Goal: Task Accomplishment & Management: Manage account settings

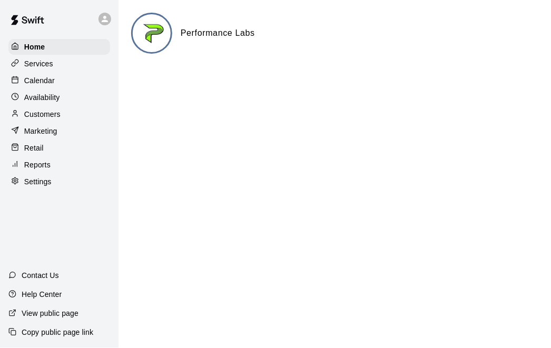
click at [39, 85] on p "Calendar" at bounding box center [39, 80] width 31 height 11
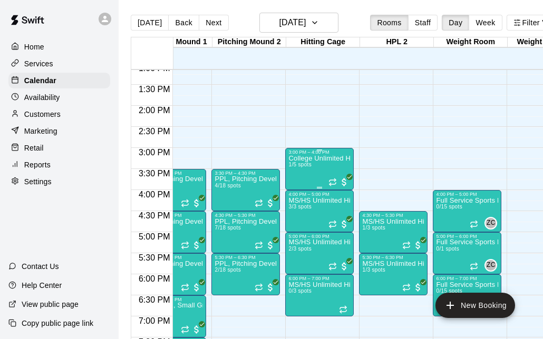
click at [301, 171] on div "College Unlimited Hitting 1/5 spots" at bounding box center [319, 324] width 62 height 339
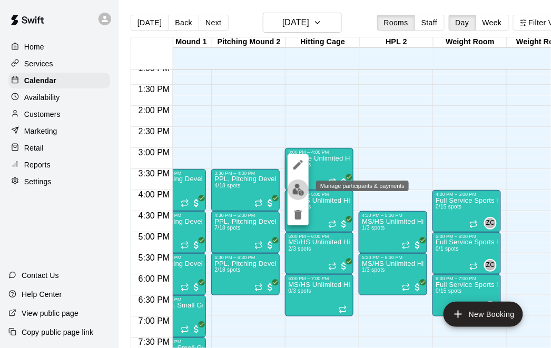
click at [299, 190] on img "edit" at bounding box center [298, 190] width 12 height 12
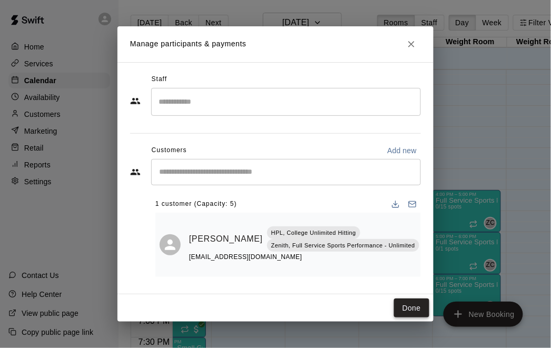
click at [408, 309] on button "Done" at bounding box center [411, 308] width 35 height 19
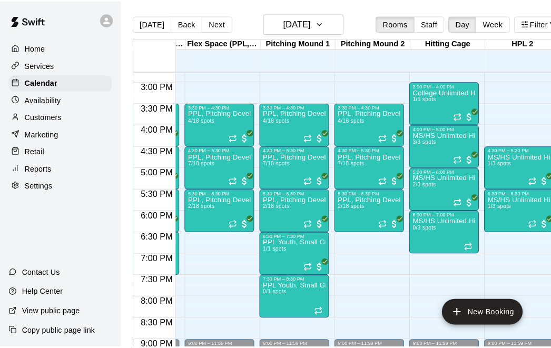
scroll to position [0, 143]
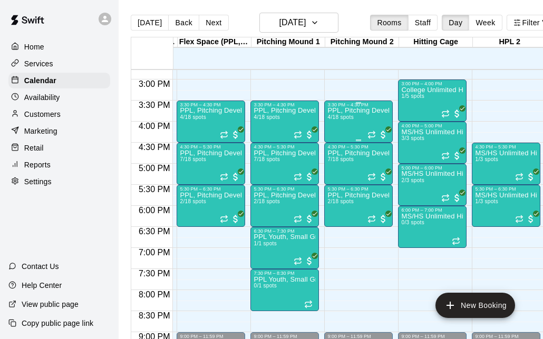
click at [357, 121] on div "PPL, Pitching Development Session 4/18 spots" at bounding box center [358, 276] width 62 height 339
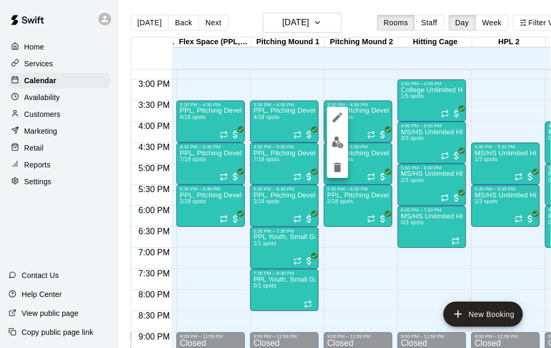
click at [338, 146] on img "edit" at bounding box center [338, 142] width 12 height 12
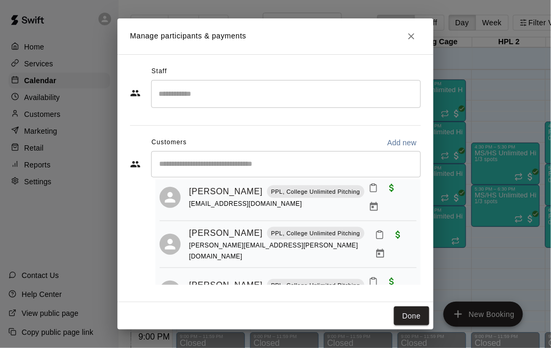
scroll to position [98, 0]
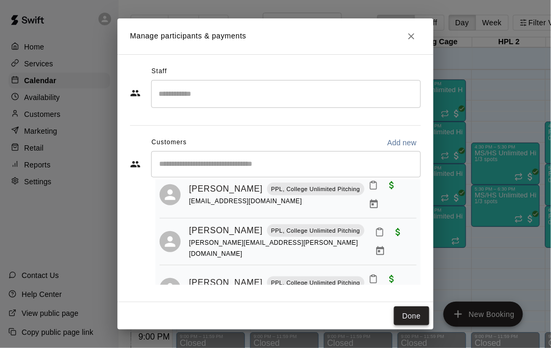
click at [406, 319] on button "Done" at bounding box center [411, 316] width 35 height 19
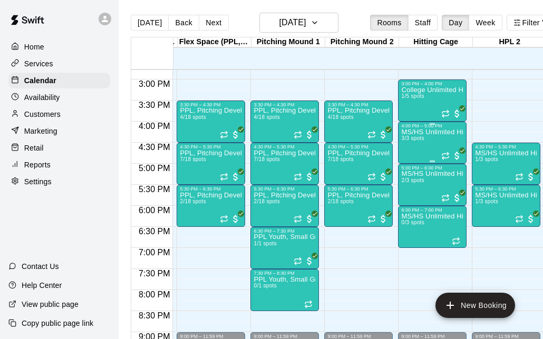
click at [423, 142] on div "MS/HS Unlimited Hitting 3/3 spots" at bounding box center [432, 298] width 62 height 339
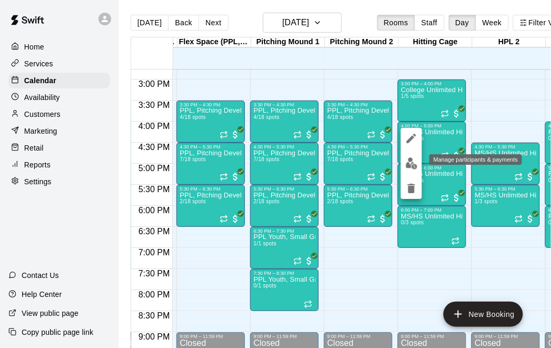
click at [414, 164] on img "edit" at bounding box center [412, 164] width 12 height 12
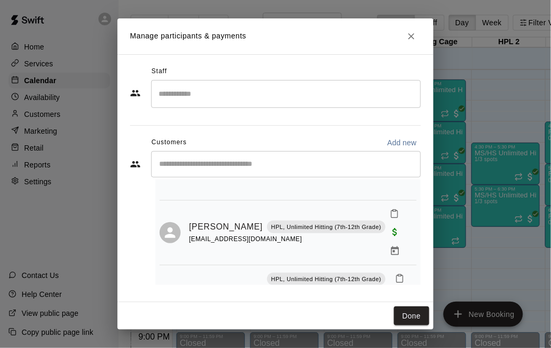
scroll to position [109, 0]
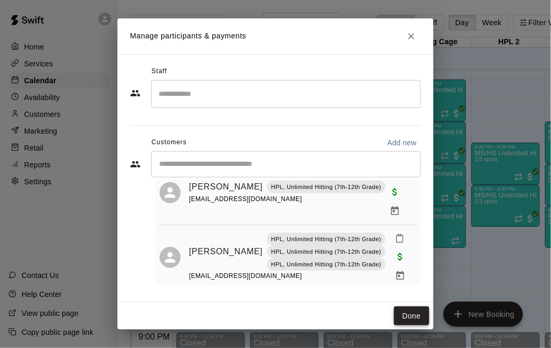
click at [406, 312] on button "Done" at bounding box center [411, 316] width 35 height 19
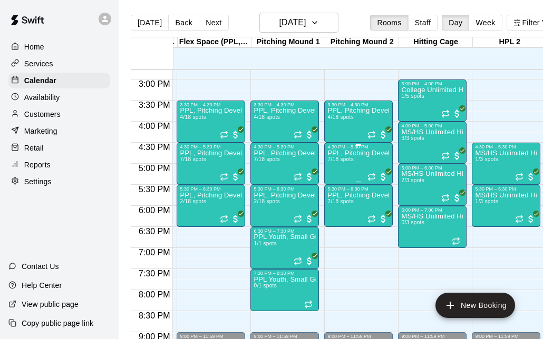
click at [351, 166] on div "PPL, Pitching Development Session 7/18 spots" at bounding box center [358, 319] width 62 height 339
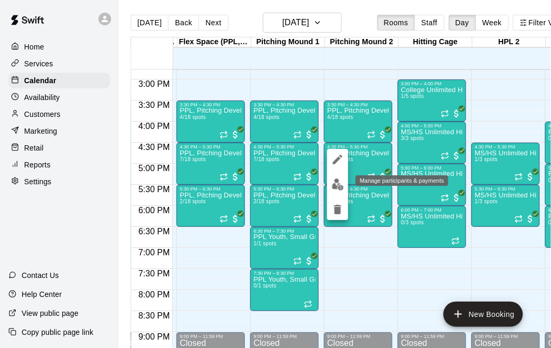
click at [338, 185] on img "edit" at bounding box center [338, 185] width 12 height 12
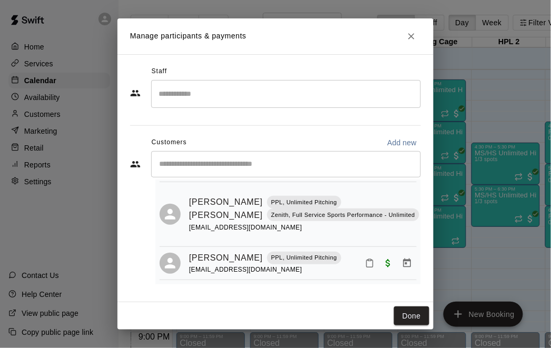
scroll to position [234, 0]
click at [416, 315] on button "Done" at bounding box center [411, 316] width 35 height 19
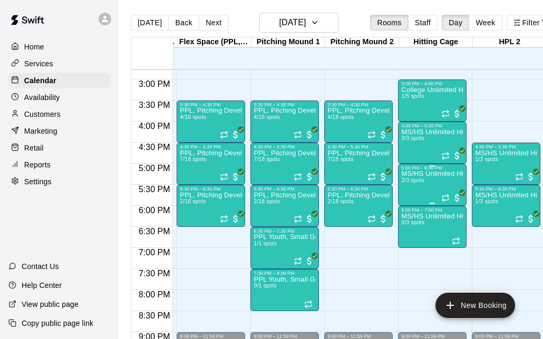
click at [416, 188] on div "MS/HS Unlimited Hitting 2/3 spots" at bounding box center [432, 340] width 62 height 339
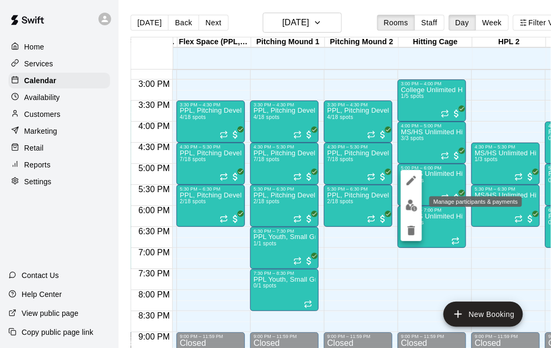
click at [411, 207] on img "edit" at bounding box center [412, 206] width 12 height 12
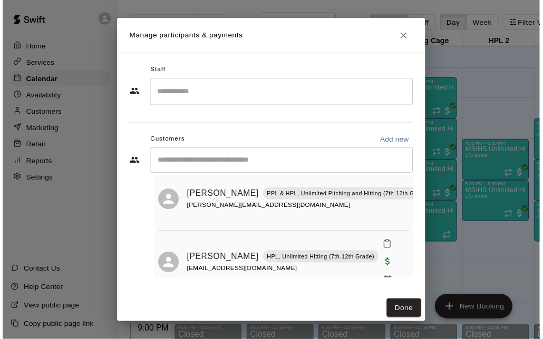
scroll to position [35, 0]
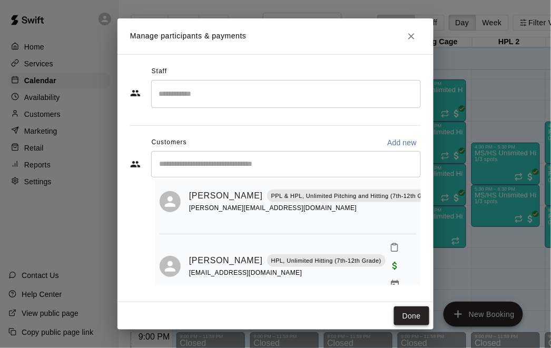
click at [419, 316] on button "Done" at bounding box center [411, 316] width 35 height 19
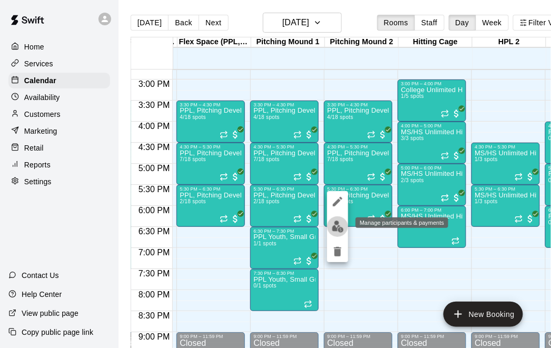
click at [338, 224] on img "edit" at bounding box center [338, 227] width 12 height 12
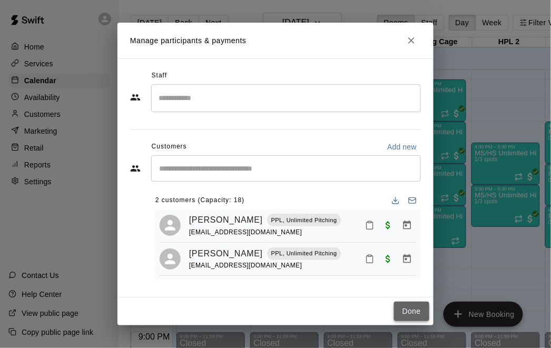
click at [414, 315] on button "Done" at bounding box center [411, 311] width 35 height 19
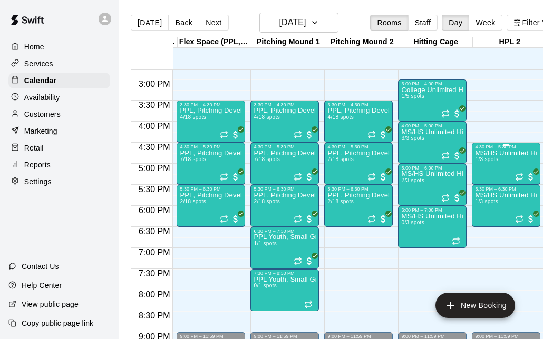
click at [496, 167] on div "MS/HS Unlimited Hitting 1/3 spots" at bounding box center [506, 319] width 62 height 339
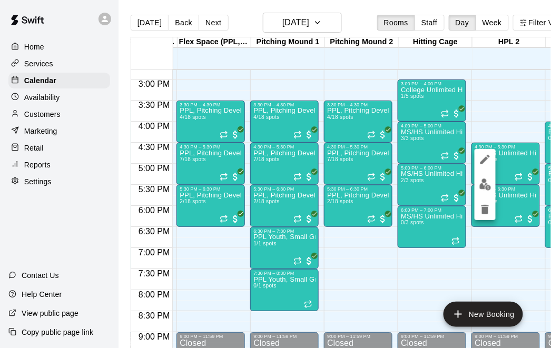
click at [484, 182] on img "edit" at bounding box center [485, 185] width 12 height 12
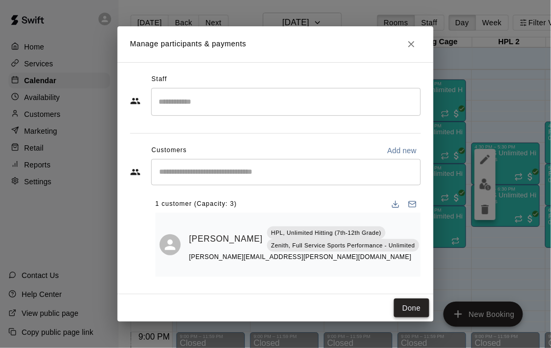
click at [410, 309] on button "Done" at bounding box center [411, 308] width 35 height 19
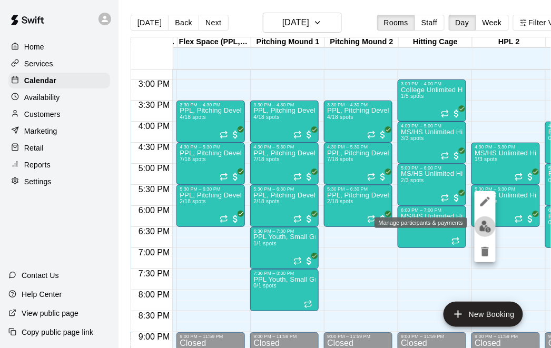
click at [486, 227] on img "edit" at bounding box center [485, 227] width 12 height 12
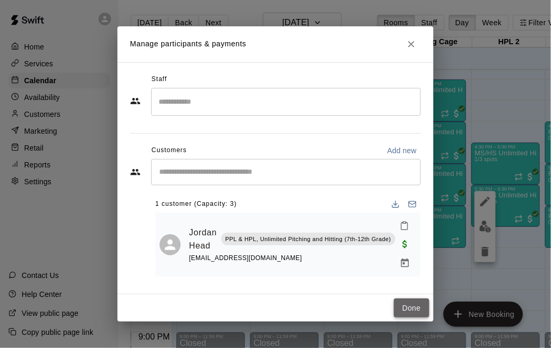
click at [407, 302] on button "Done" at bounding box center [411, 308] width 35 height 19
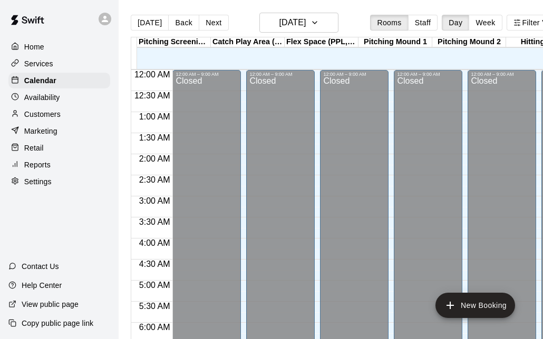
scroll to position [567, 0]
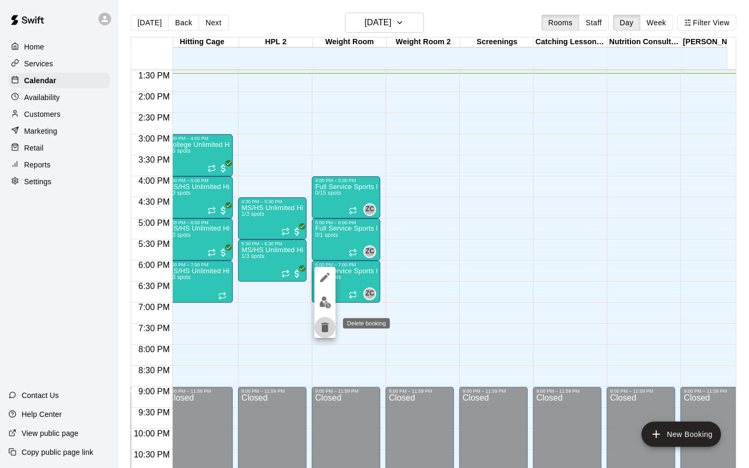
click at [322, 334] on button "delete" at bounding box center [325, 327] width 21 height 21
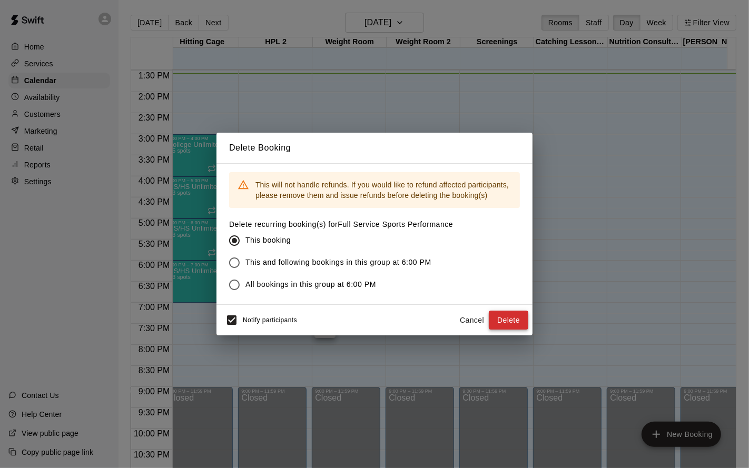
click at [504, 317] on button "Delete" at bounding box center [509, 320] width 40 height 19
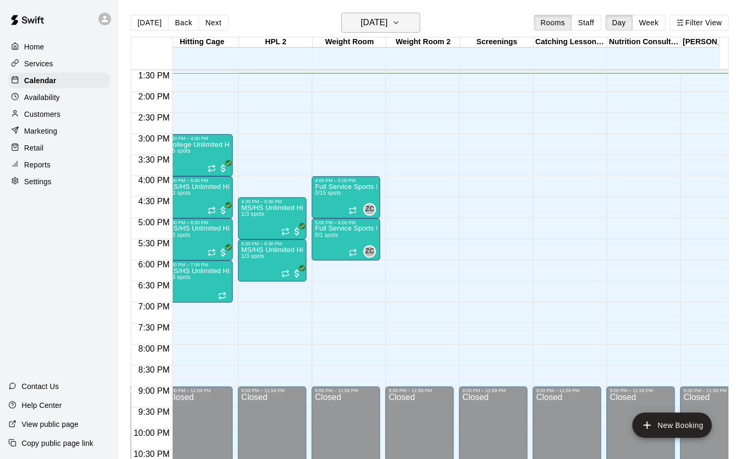
click at [387, 23] on h6 "[DATE]" at bounding box center [374, 22] width 27 height 15
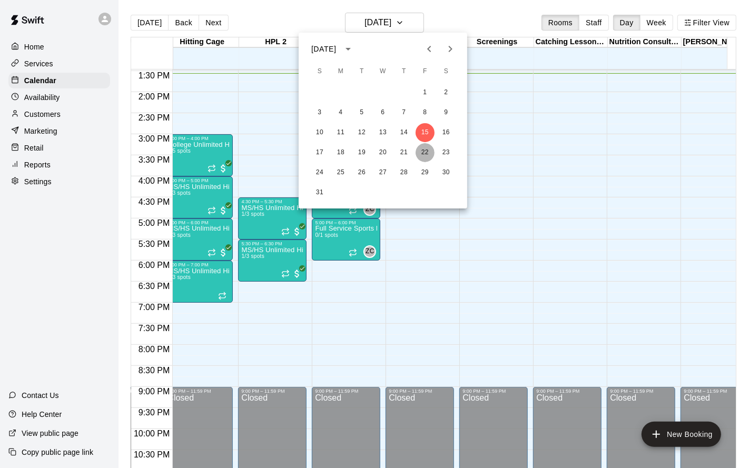
click at [426, 158] on button "22" at bounding box center [425, 152] width 19 height 19
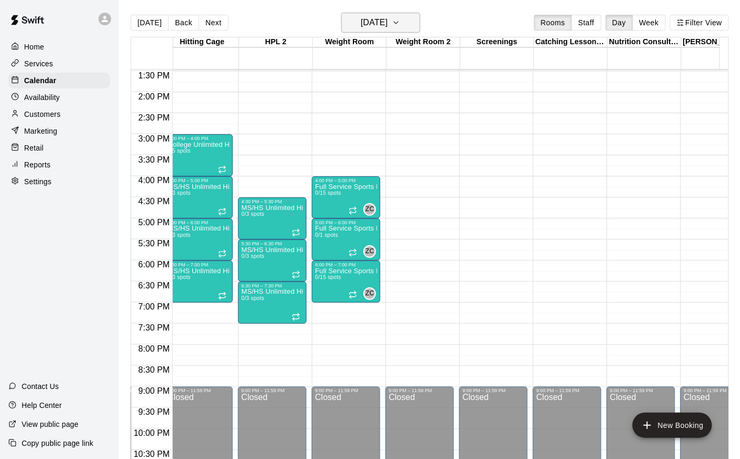
click at [362, 21] on h6 "[DATE]" at bounding box center [374, 22] width 27 height 15
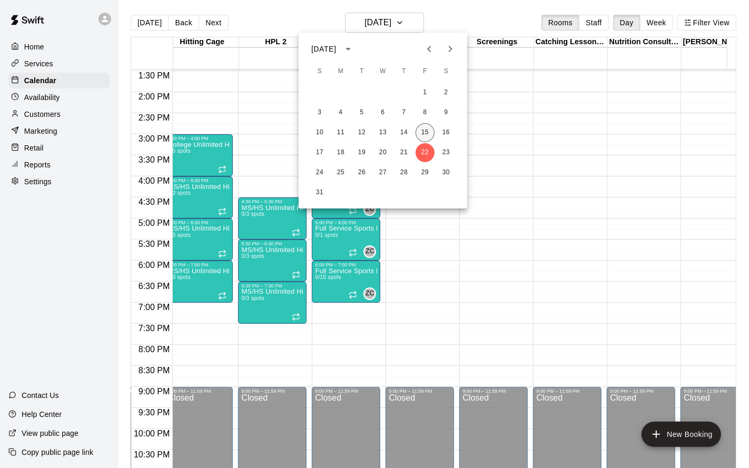
click at [425, 132] on button "15" at bounding box center [425, 132] width 19 height 19
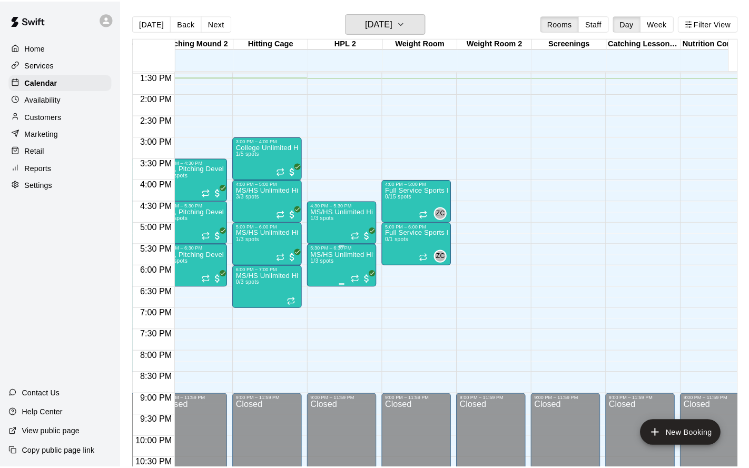
scroll to position [0, 309]
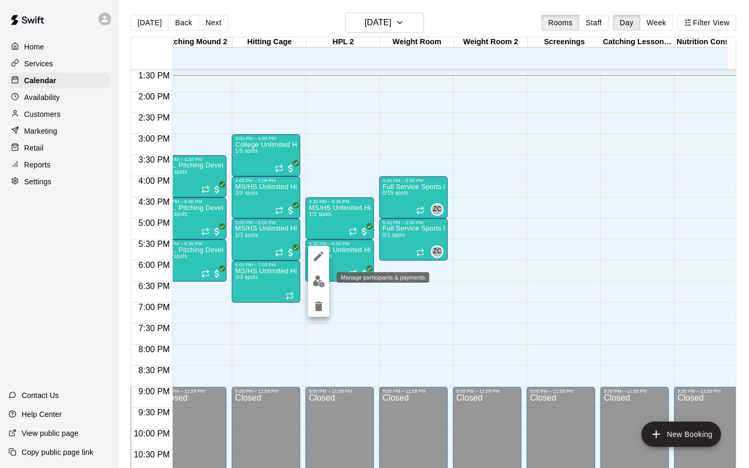
click at [316, 287] on img "edit" at bounding box center [319, 282] width 12 height 12
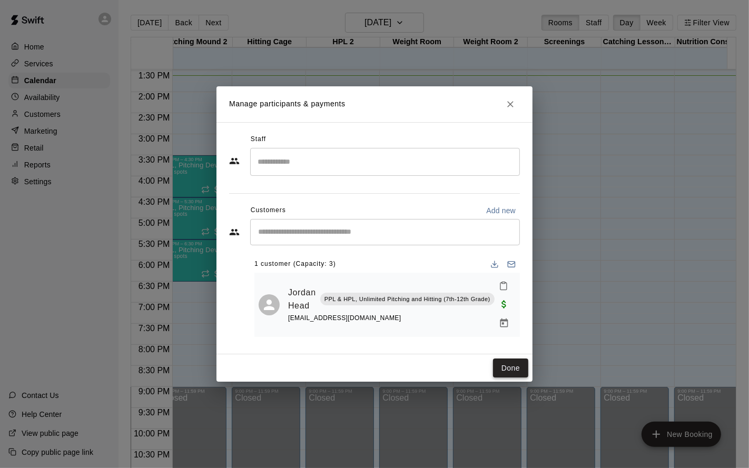
click at [504, 348] on button "Done" at bounding box center [510, 368] width 35 height 19
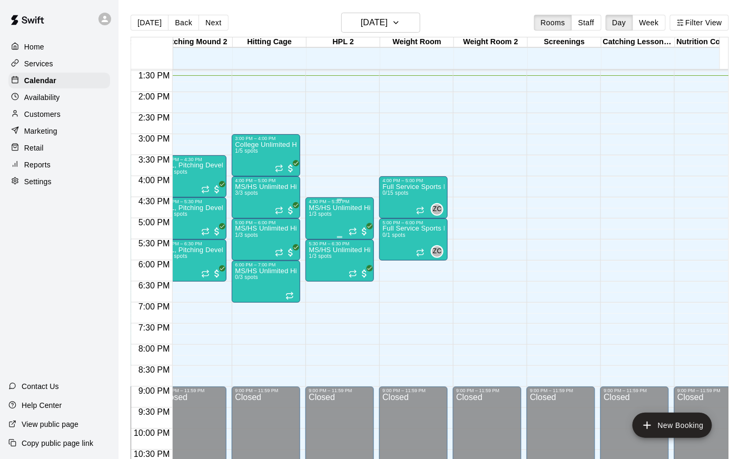
click at [325, 222] on div "MS/HS Unlimited Hitting 1/3 spots" at bounding box center [340, 433] width 62 height 459
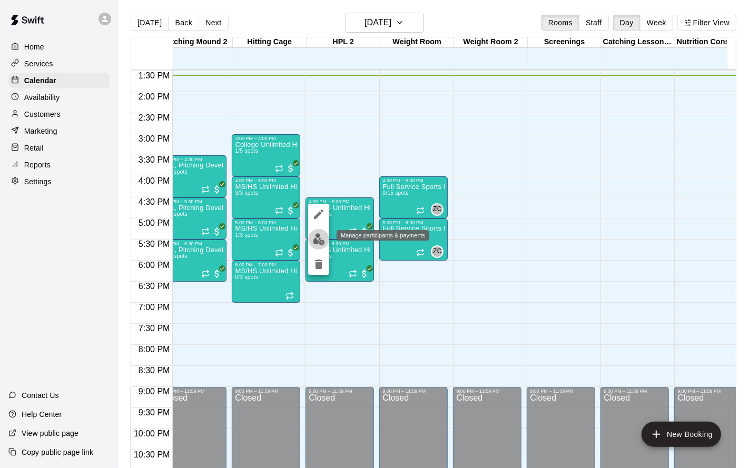
click at [318, 245] on img "edit" at bounding box center [319, 239] width 12 height 12
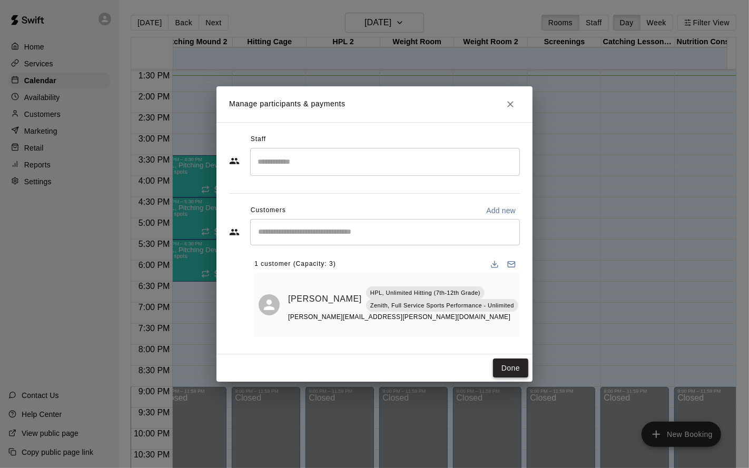
click at [508, 348] on button "Done" at bounding box center [510, 368] width 35 height 19
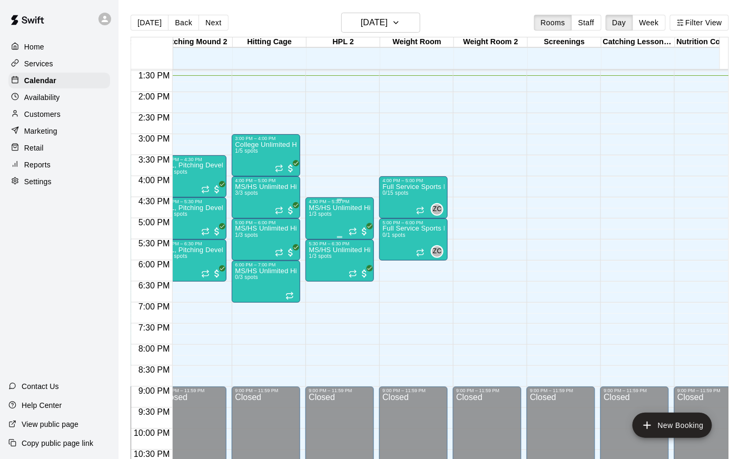
click at [326, 224] on div "MS/HS Unlimited Hitting 1/3 spots" at bounding box center [340, 433] width 62 height 459
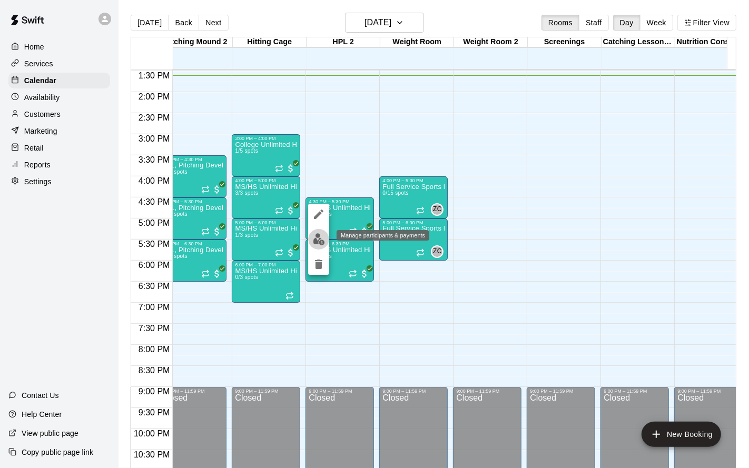
click at [323, 243] on img "edit" at bounding box center [319, 239] width 12 height 12
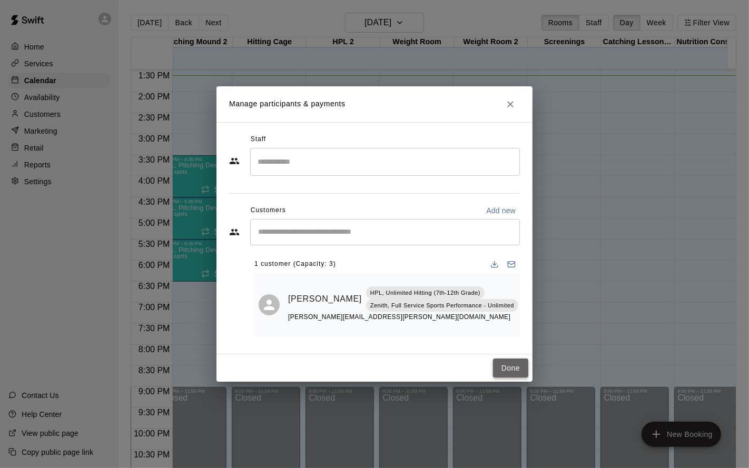
click at [507, 348] on button "Done" at bounding box center [510, 368] width 35 height 19
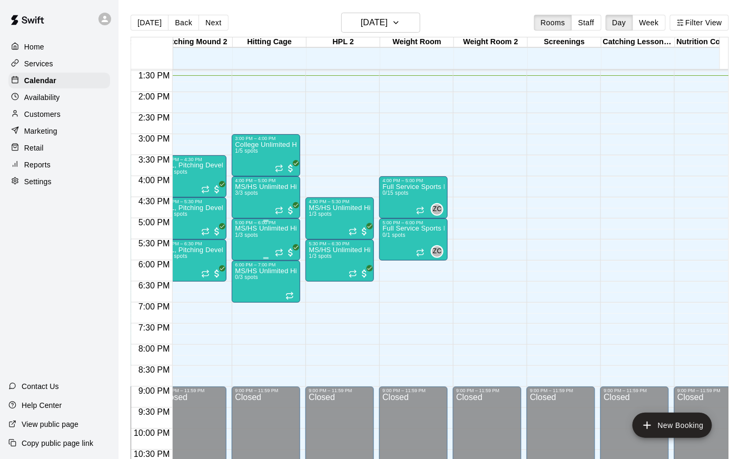
click at [260, 245] on div "MS/HS Unlimited Hitting 1/3 spots" at bounding box center [266, 454] width 62 height 459
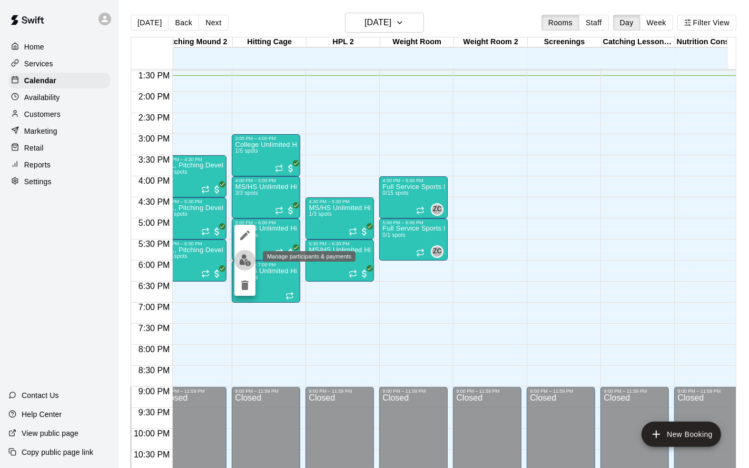
click at [243, 259] on img "edit" at bounding box center [245, 260] width 12 height 12
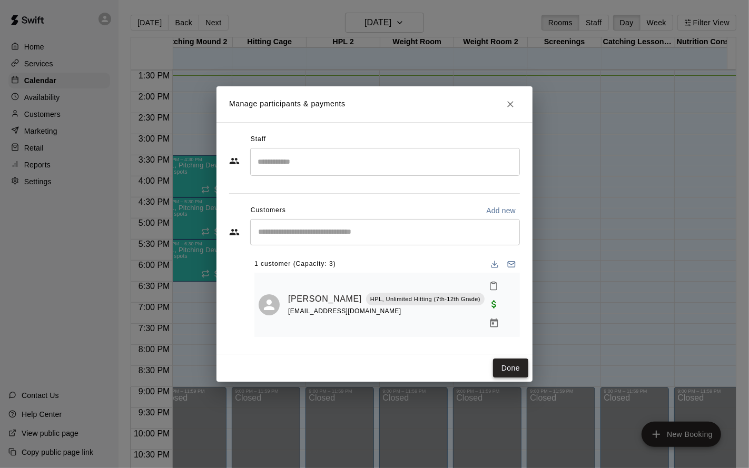
click at [506, 348] on button "Done" at bounding box center [510, 368] width 35 height 19
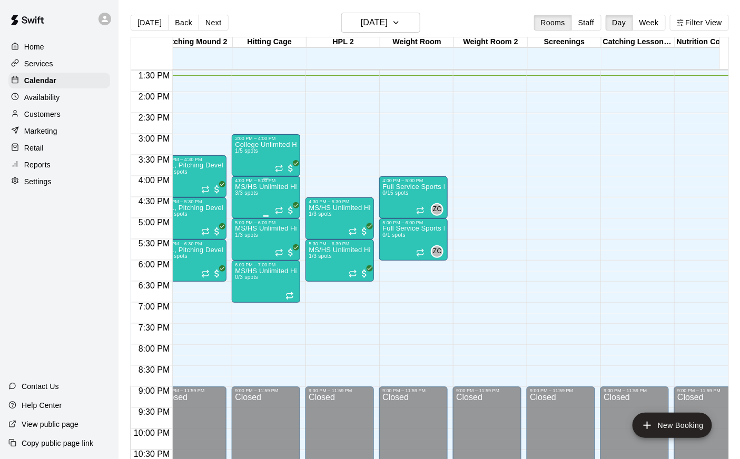
click at [259, 198] on div "MS/HS Unlimited Hitting 3/3 spots" at bounding box center [266, 412] width 62 height 459
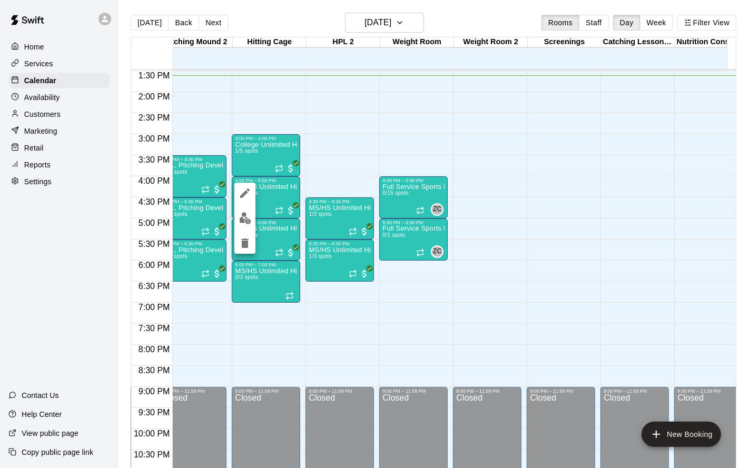
click at [231, 220] on div at bounding box center [374, 234] width 749 height 468
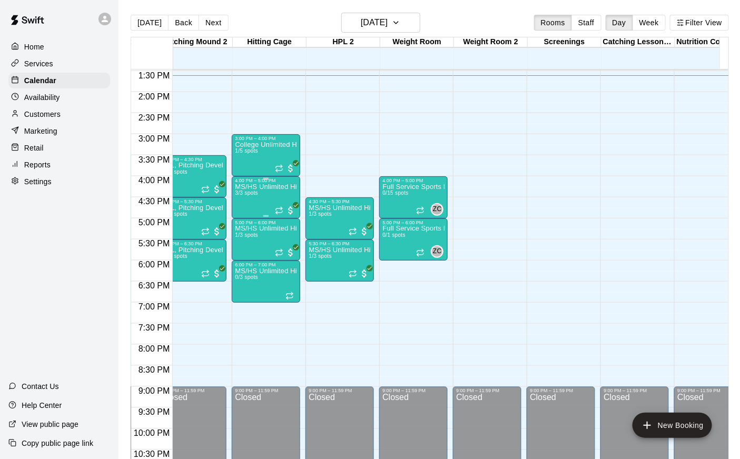
click at [247, 206] on div "MS/HS Unlimited Hitting 3/3 spots" at bounding box center [266, 412] width 62 height 459
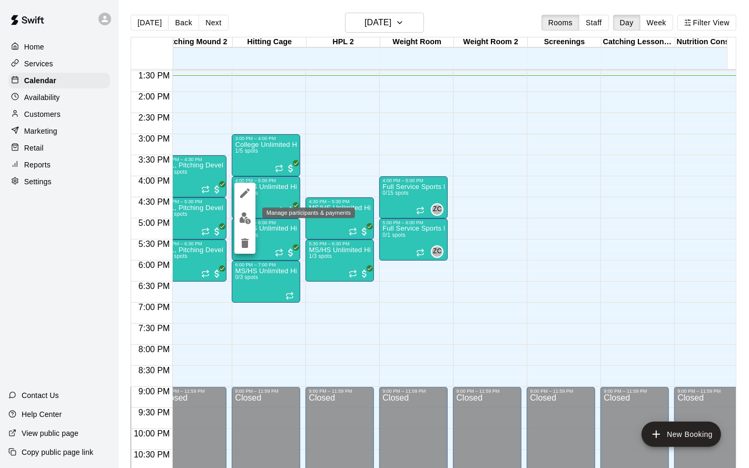
click at [246, 221] on img "edit" at bounding box center [245, 218] width 12 height 12
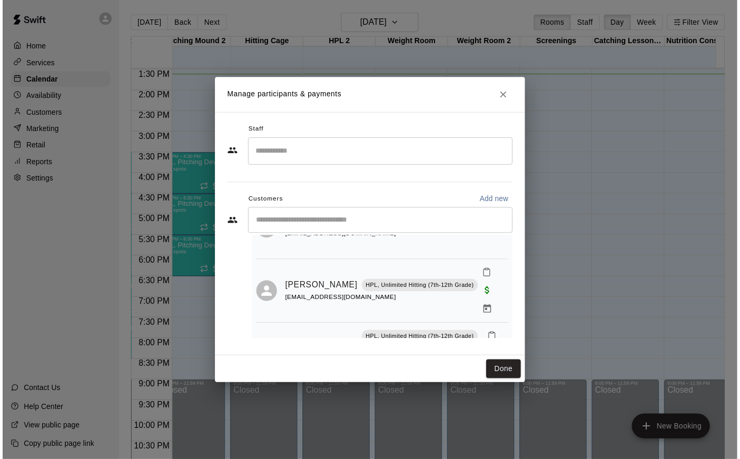
scroll to position [109, 0]
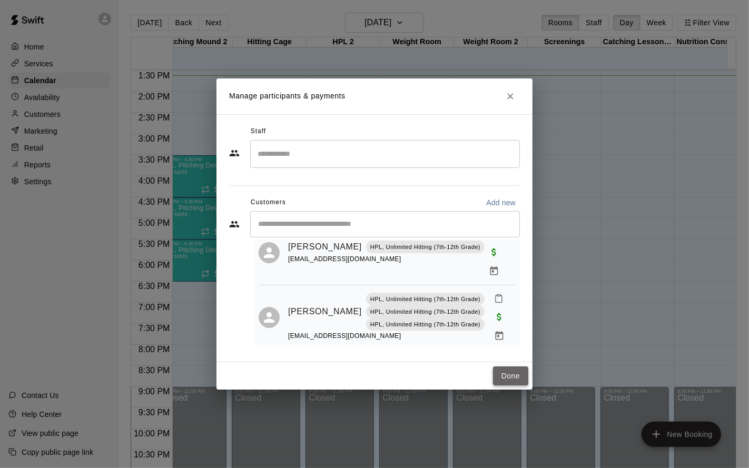
click at [505, 348] on button "Done" at bounding box center [510, 376] width 35 height 19
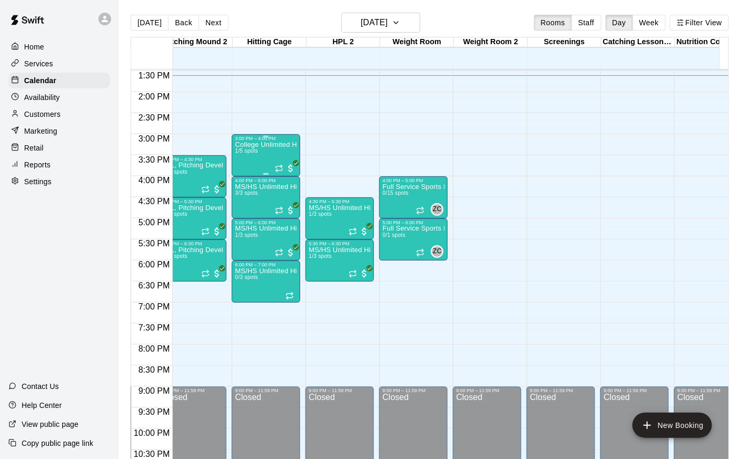
click at [248, 155] on div "College Unlimited Hitting 1/5 spots" at bounding box center [266, 370] width 62 height 459
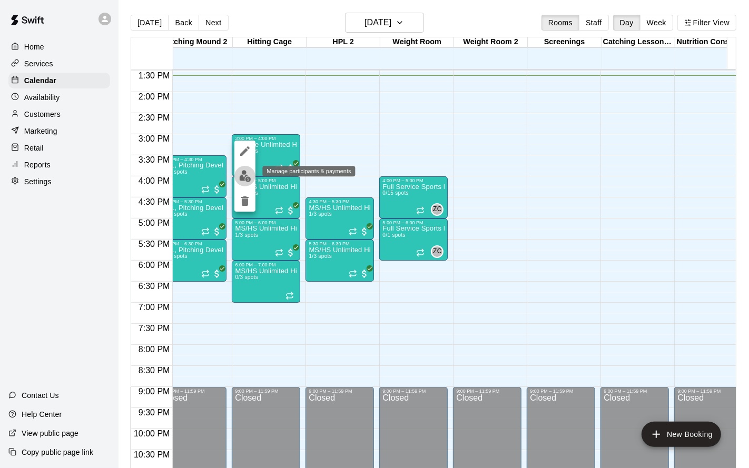
click at [249, 179] on img "edit" at bounding box center [245, 176] width 12 height 12
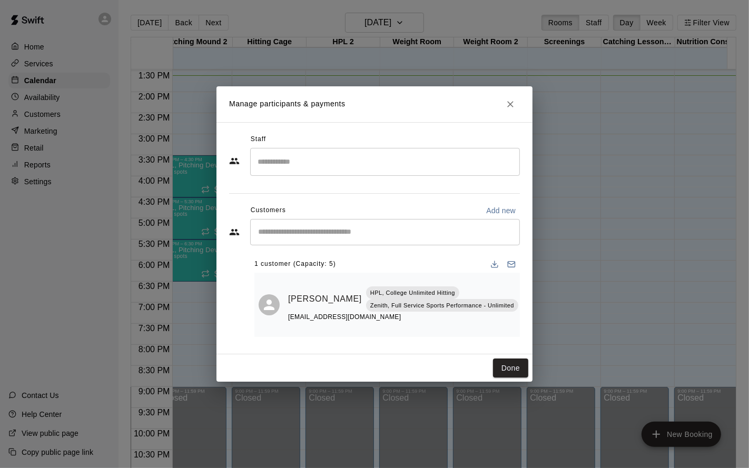
drag, startPoint x: 505, startPoint y: 365, endPoint x: 478, endPoint y: 350, distance: 31.1
click at [505, 348] on button "Done" at bounding box center [510, 368] width 35 height 19
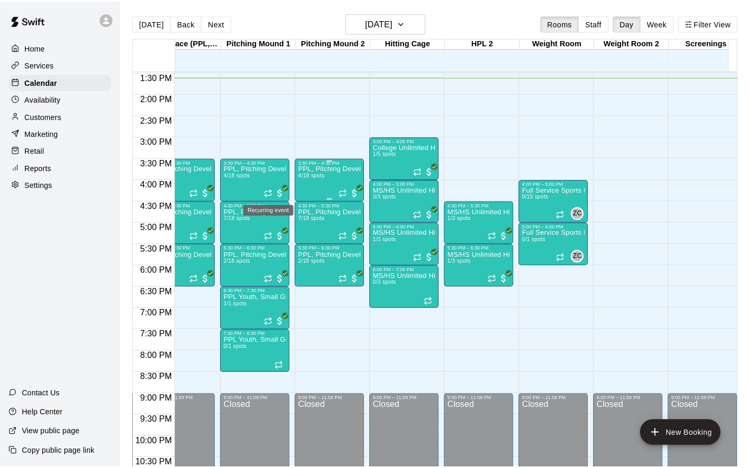
scroll to position [0, 173]
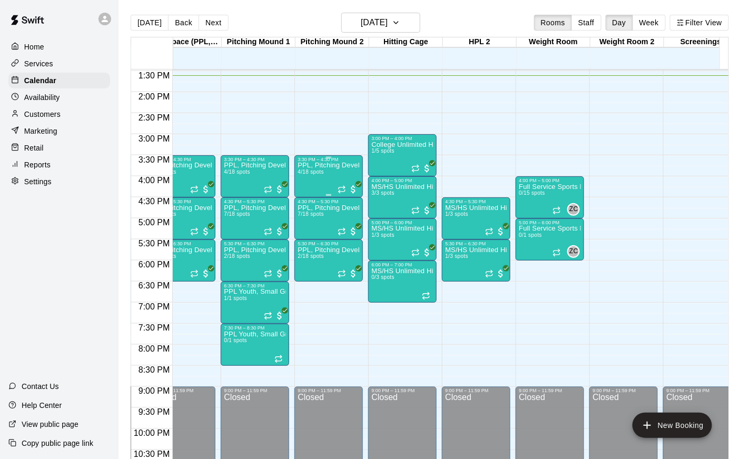
click at [307, 179] on div "PPL, Pitching Development Session 4/18 spots" at bounding box center [329, 391] width 62 height 459
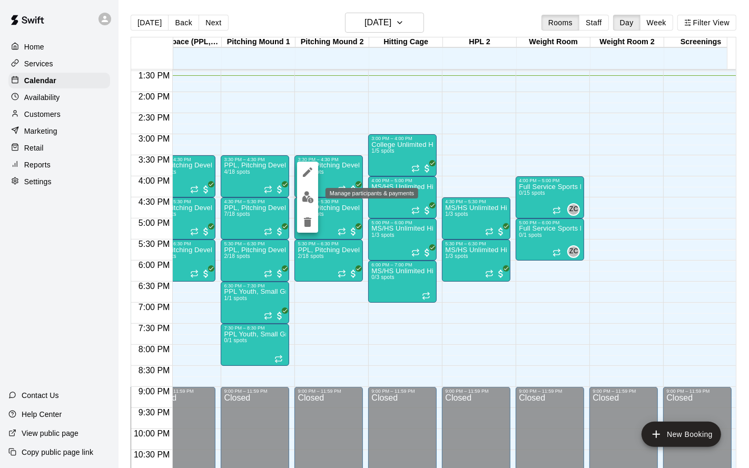
click at [307, 199] on img "edit" at bounding box center [308, 197] width 12 height 12
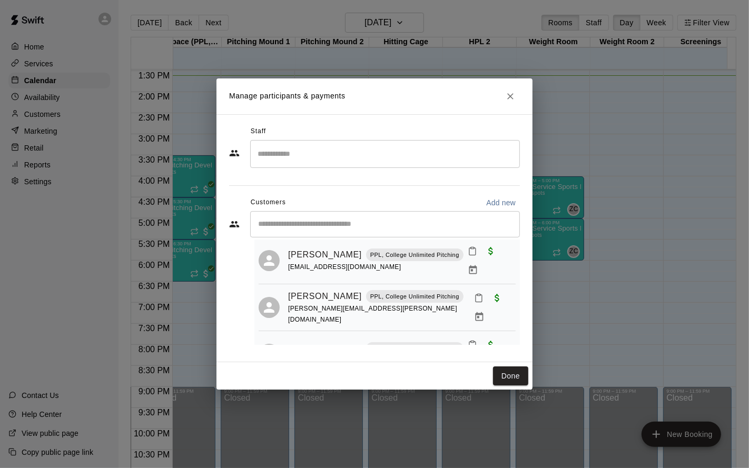
scroll to position [98, 0]
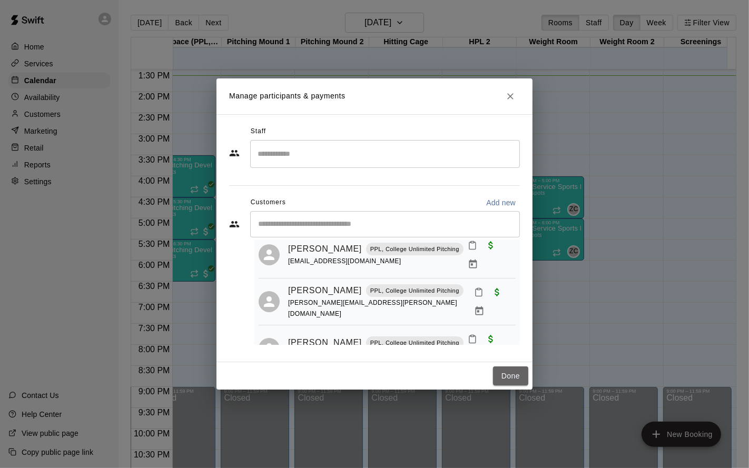
drag, startPoint x: 507, startPoint y: 370, endPoint x: 486, endPoint y: 336, distance: 40.4
click at [507, 348] on button "Done" at bounding box center [510, 376] width 35 height 19
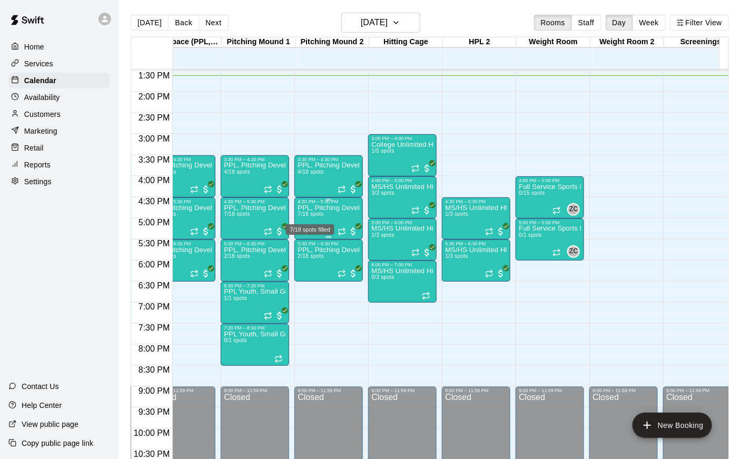
click at [315, 214] on span "7/18 spots" at bounding box center [311, 214] width 26 height 6
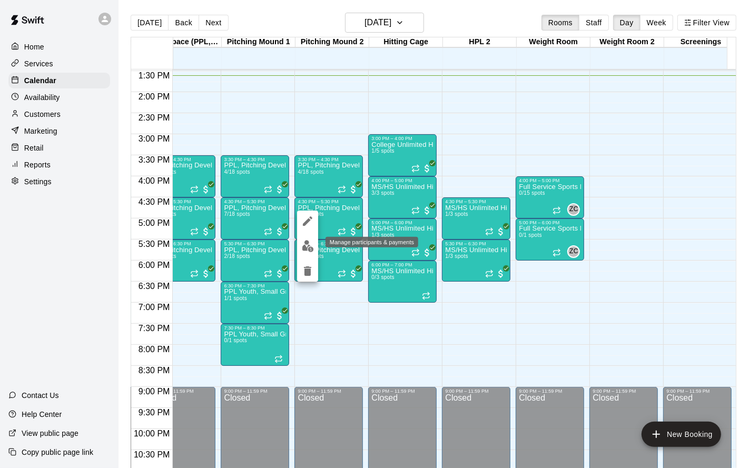
click at [308, 252] on img "edit" at bounding box center [308, 246] width 12 height 12
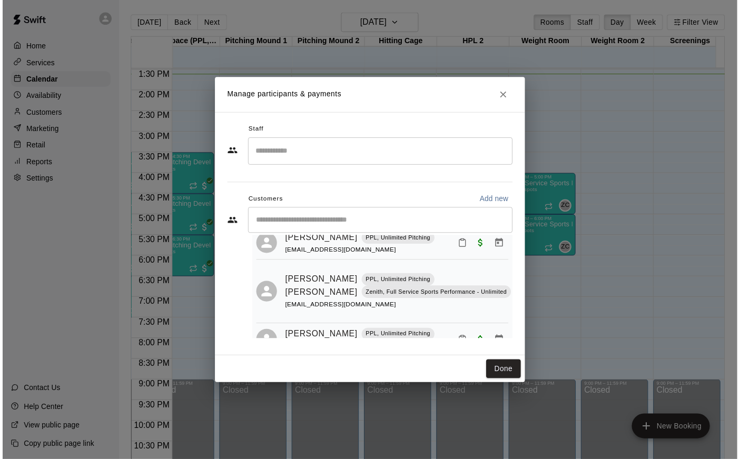
scroll to position [234, 0]
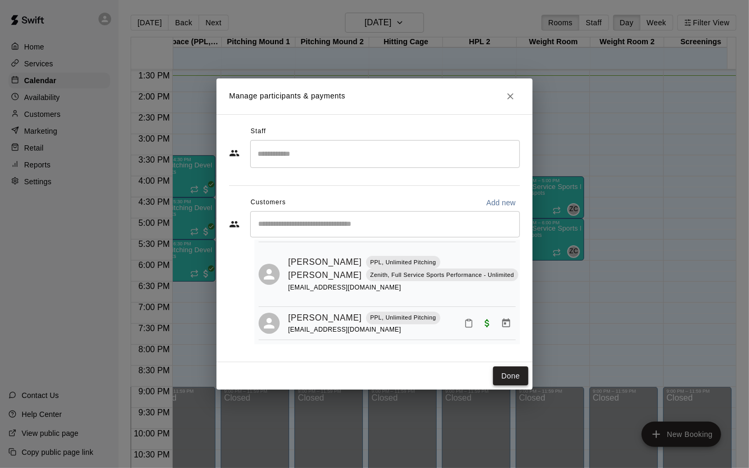
click at [505, 348] on button "Done" at bounding box center [510, 376] width 35 height 19
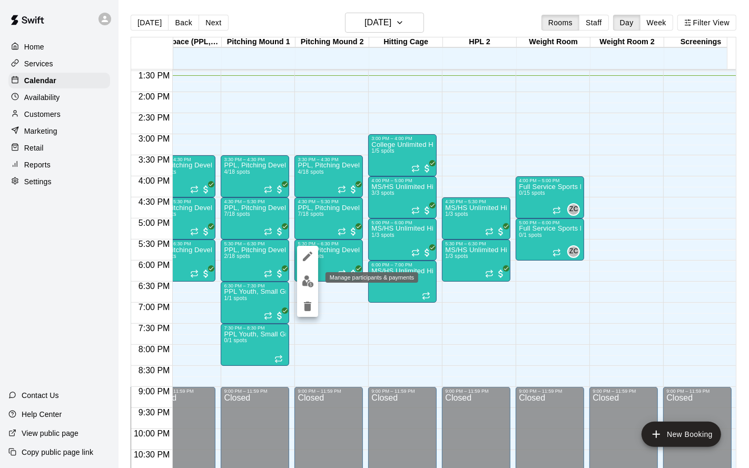
click at [311, 281] on img "edit" at bounding box center [308, 282] width 12 height 12
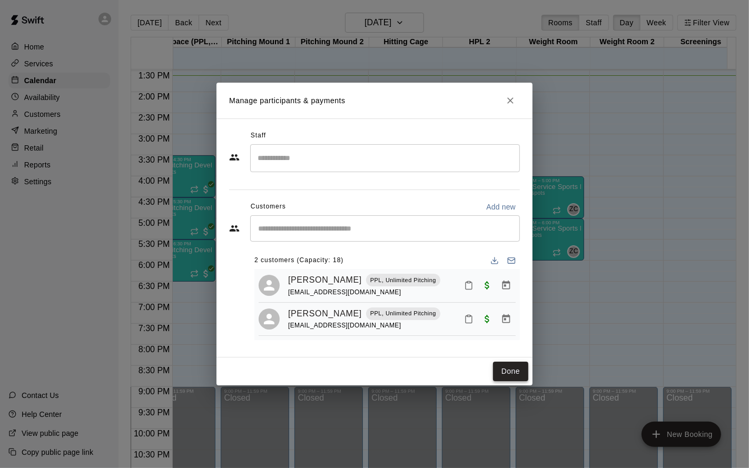
click at [505, 348] on button "Done" at bounding box center [510, 371] width 35 height 19
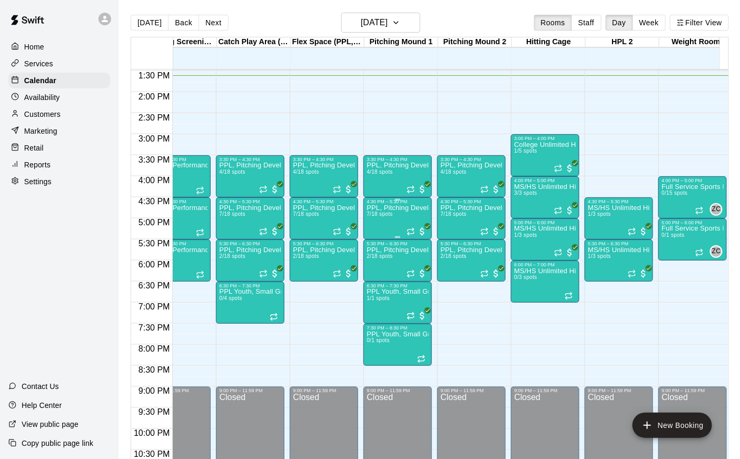
scroll to position [0, 0]
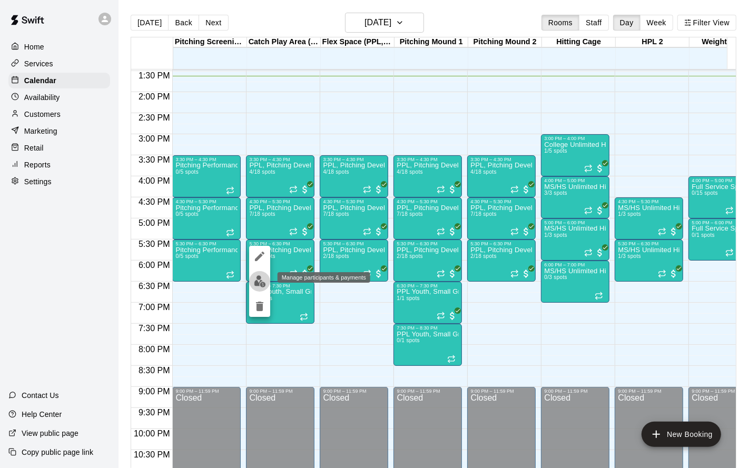
click at [257, 284] on img "edit" at bounding box center [260, 282] width 12 height 12
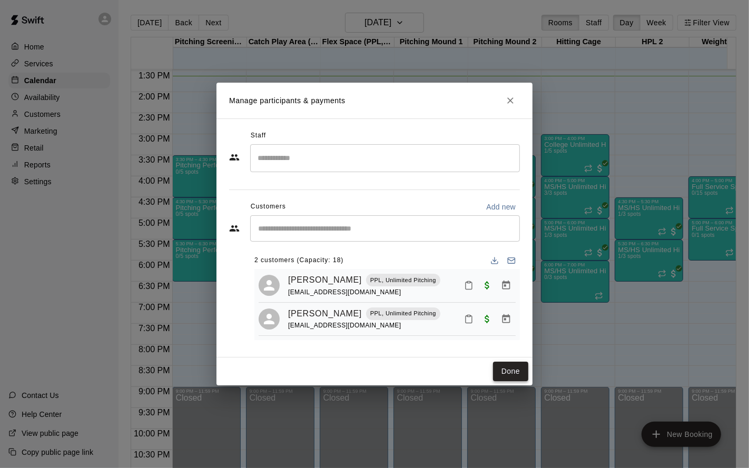
drag, startPoint x: 514, startPoint y: 369, endPoint x: 493, endPoint y: 362, distance: 21.7
click at [514, 348] on button "Done" at bounding box center [510, 371] width 35 height 19
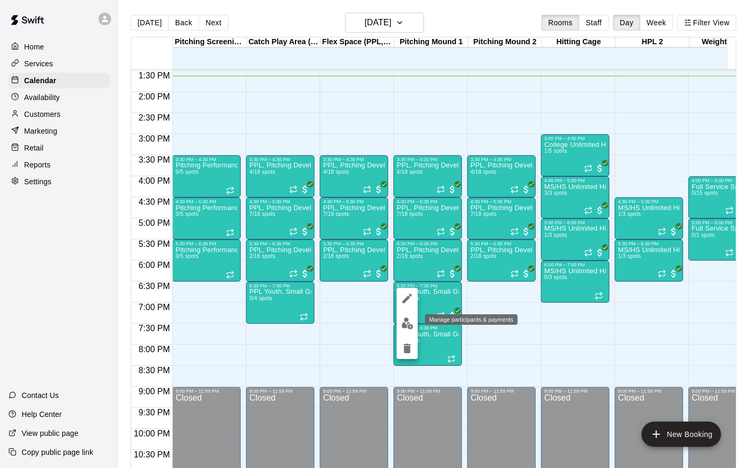
click at [406, 319] on img "edit" at bounding box center [407, 324] width 12 height 12
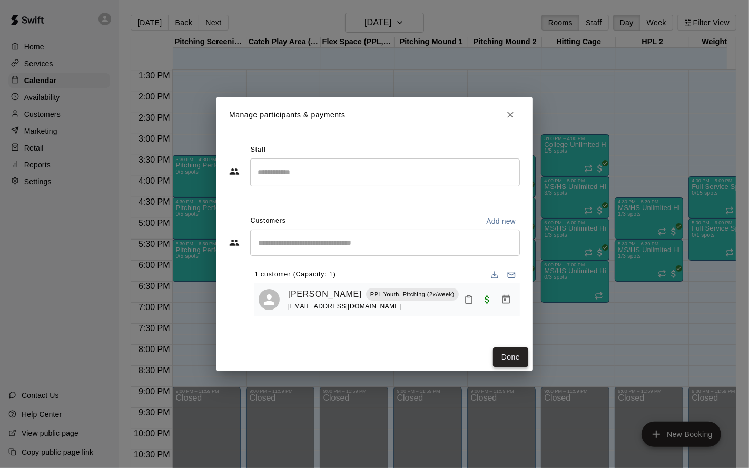
click at [504, 348] on button "Done" at bounding box center [510, 357] width 35 height 19
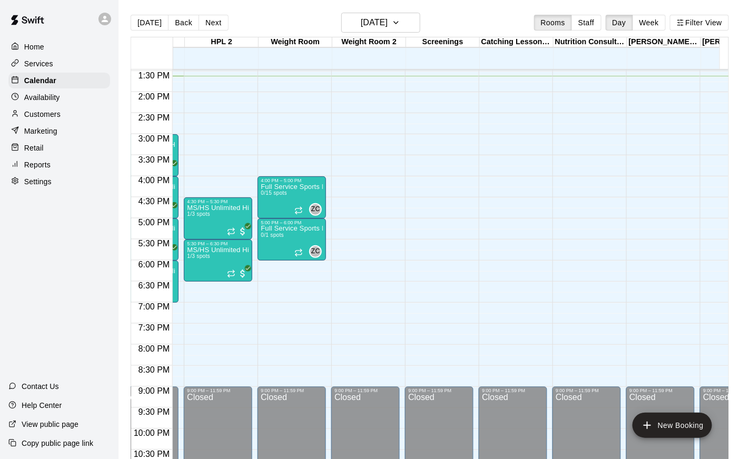
scroll to position [0, 445]
